Goal: Information Seeking & Learning: Learn about a topic

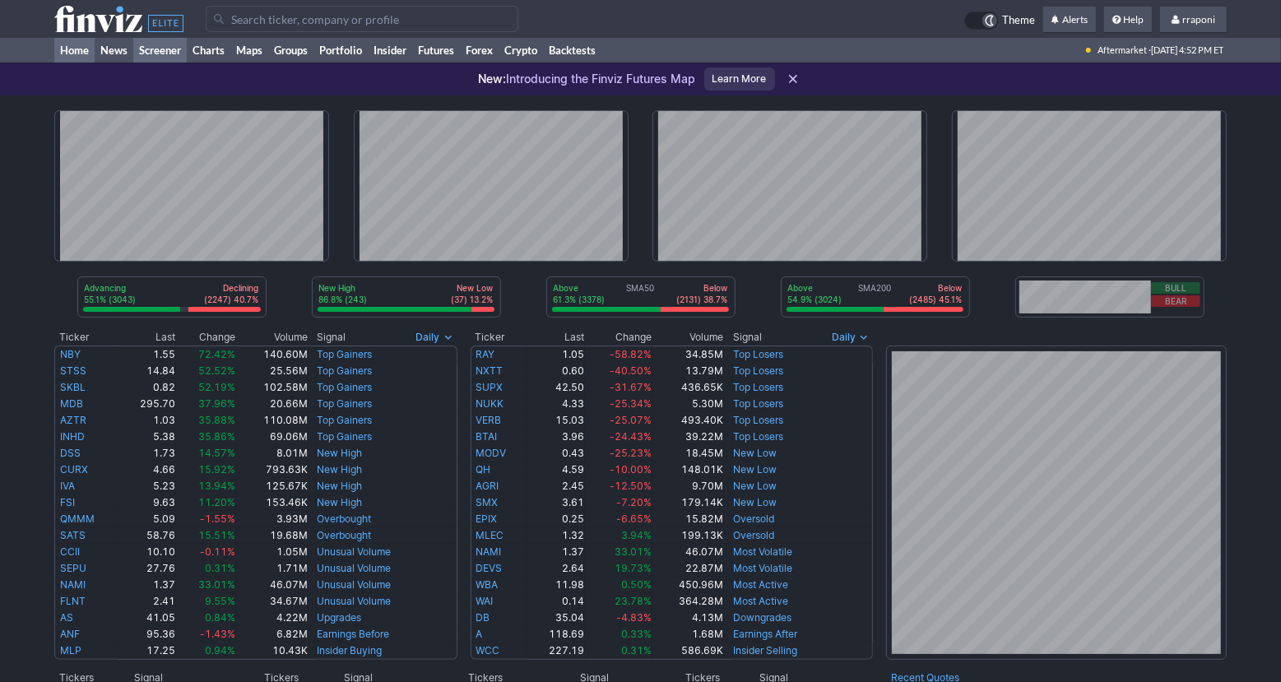
click at [186, 50] on link "Screener" at bounding box center [159, 50] width 53 height 25
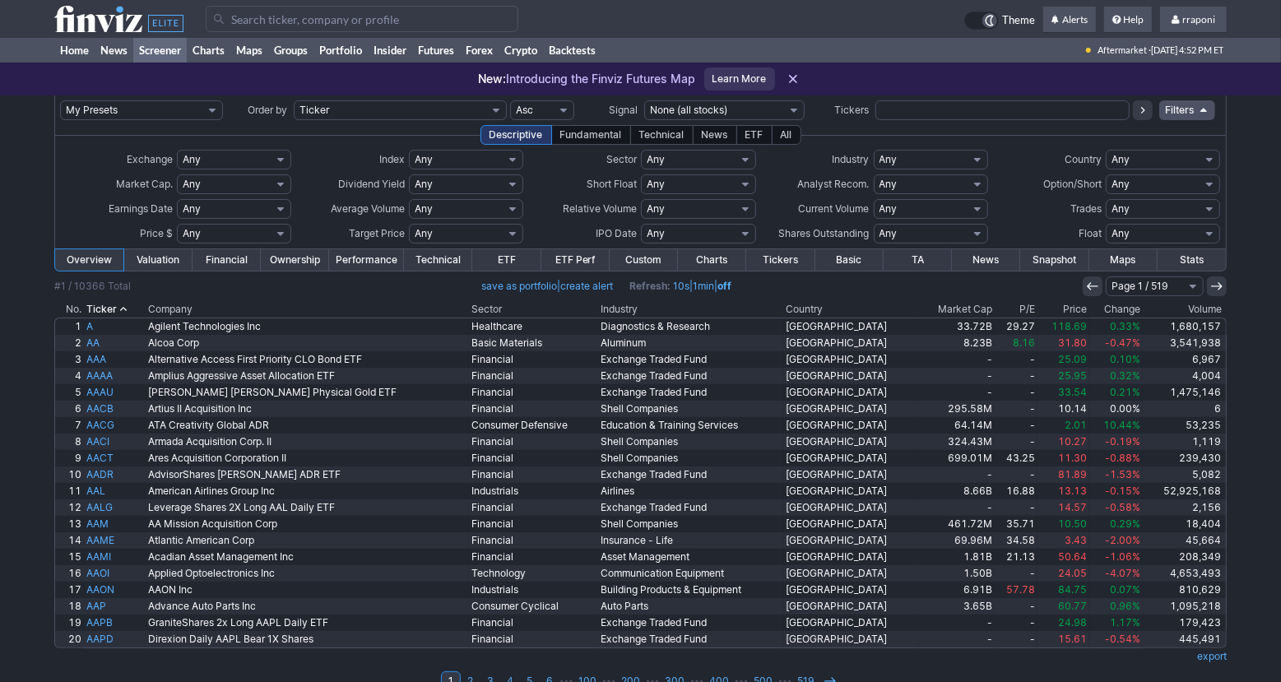
click at [890, 114] on input "text" at bounding box center [1003, 110] width 254 height 20
type input "dis"
click at [1144, 111] on icon at bounding box center [1143, 110] width 13 height 13
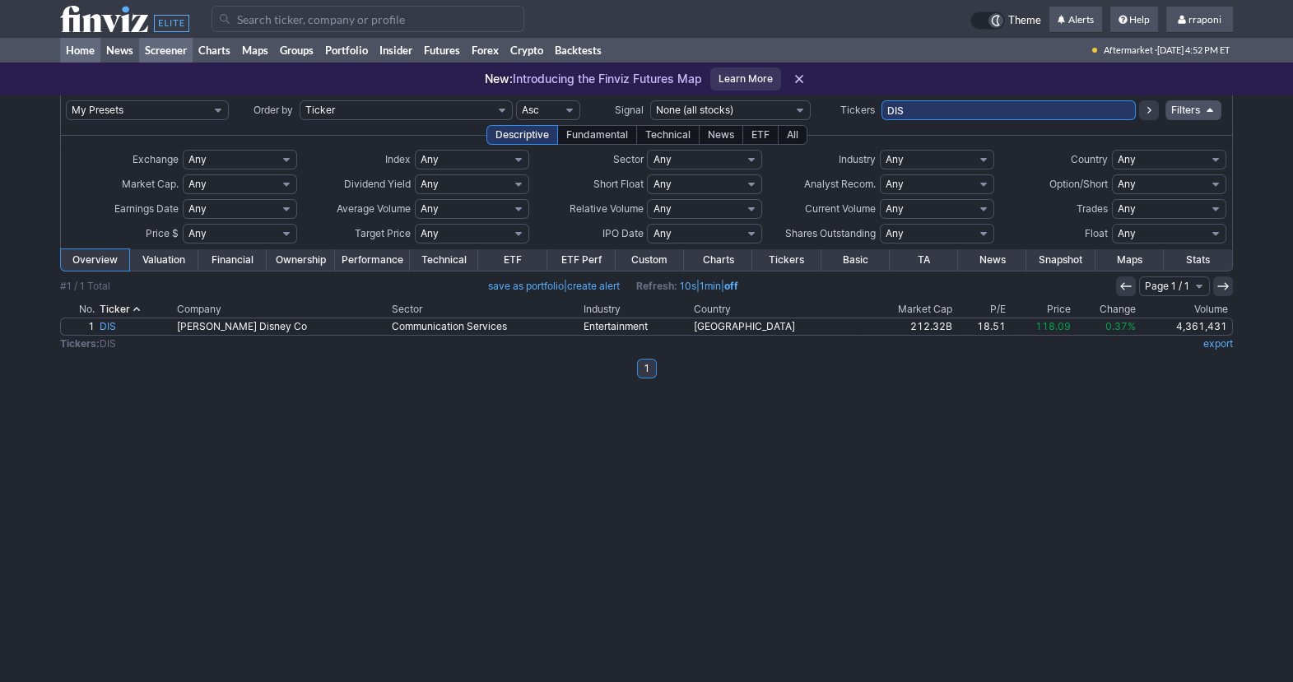
click at [92, 54] on link "Home" at bounding box center [80, 50] width 40 height 25
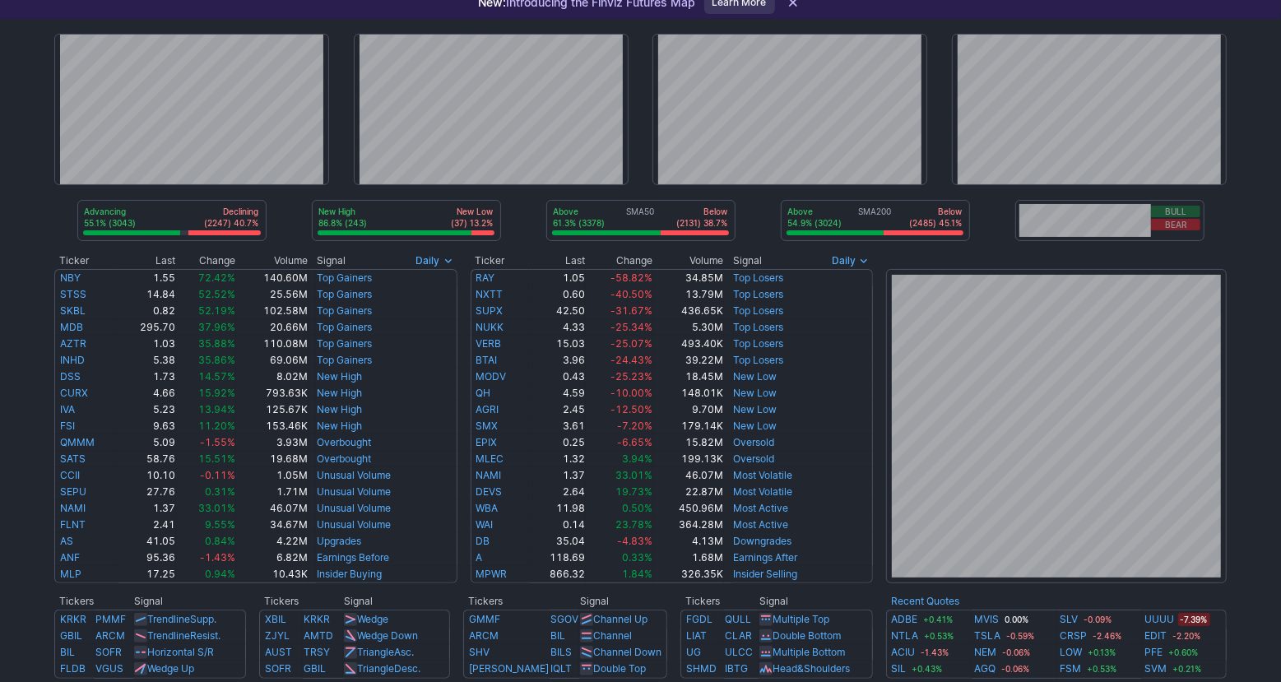
scroll to position [280, 0]
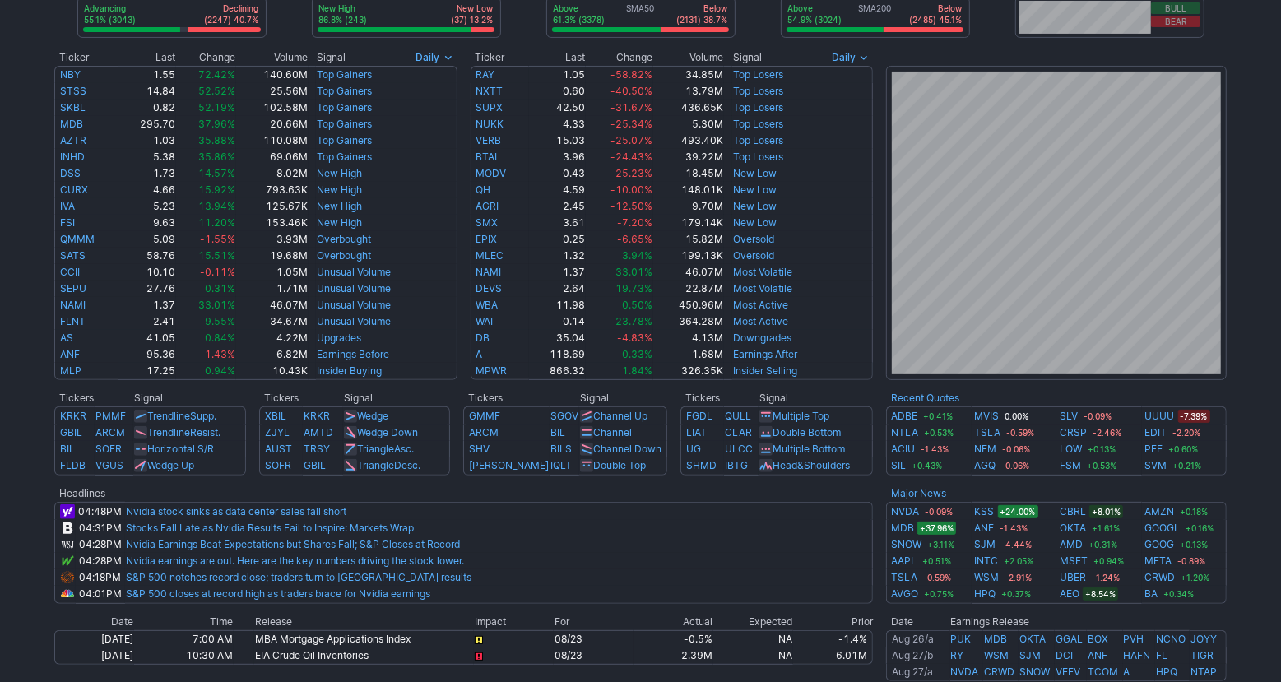
click at [1264, 470] on div "Advancing 55.1% (3043) Declining (2247) 40.7% New High 86.8% (243) New Low (37)…" at bounding box center [640, 393] width 1281 height 1155
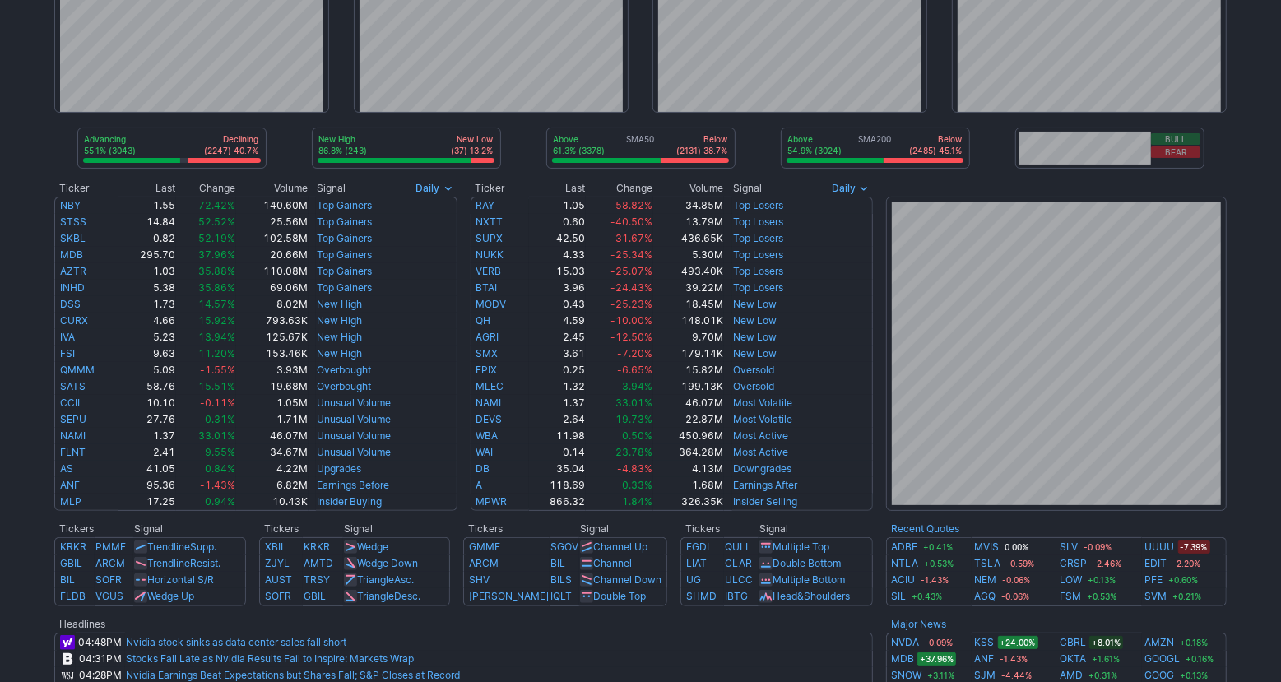
scroll to position [0, 0]
